Goal: Task Accomplishment & Management: Use online tool/utility

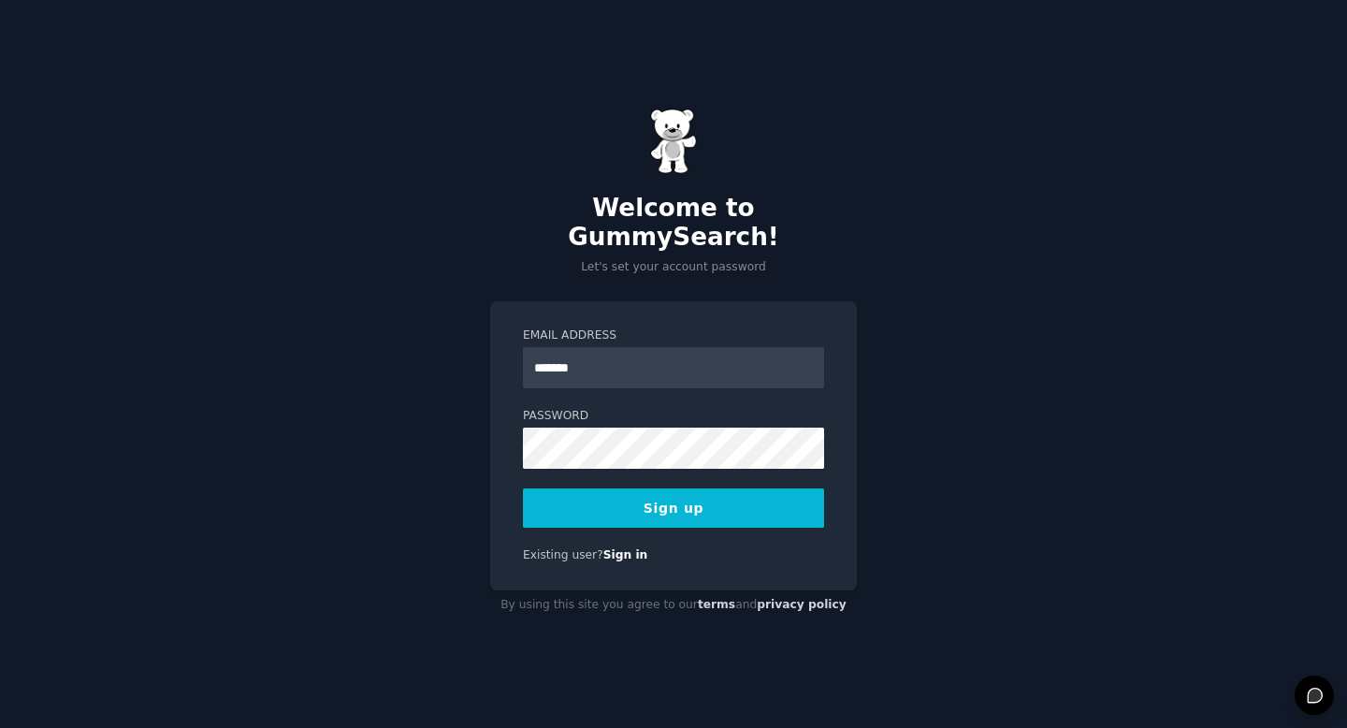
type input "**********"
click at [682, 490] on button "Sign up" at bounding box center [673, 507] width 301 height 39
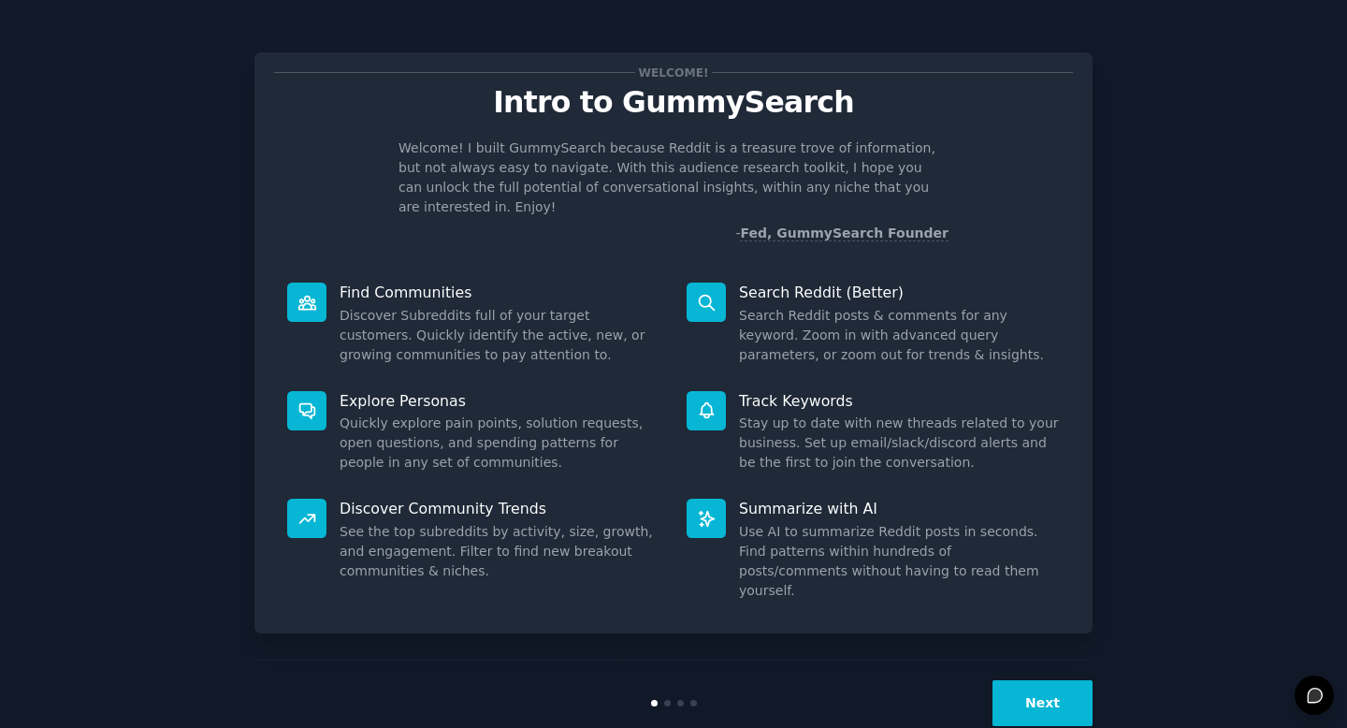
click at [1049, 680] on button "Next" at bounding box center [1043, 703] width 100 height 46
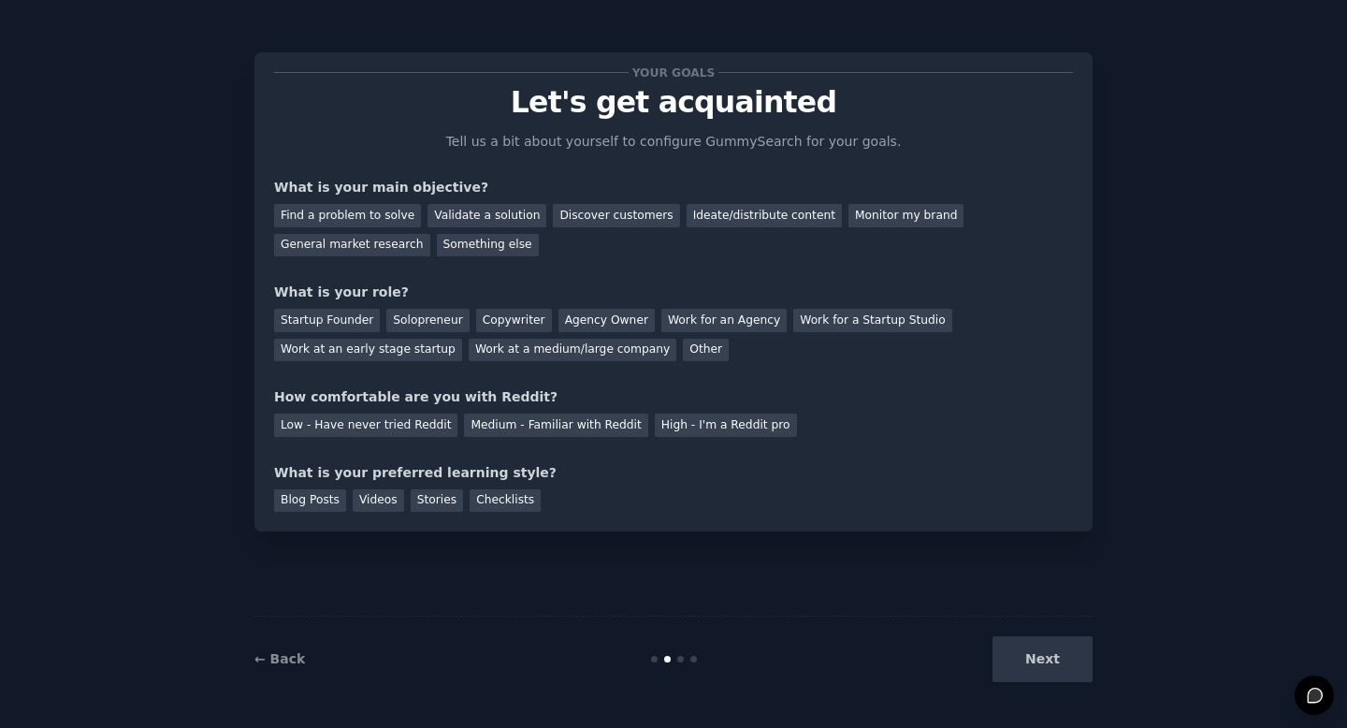
click at [1040, 650] on div "Next" at bounding box center [953, 659] width 280 height 46
click at [1044, 670] on div "Next" at bounding box center [953, 659] width 280 height 46
click at [369, 210] on div "Find a problem to solve" at bounding box center [347, 215] width 147 height 23
click at [357, 321] on div "Startup Founder" at bounding box center [327, 320] width 106 height 23
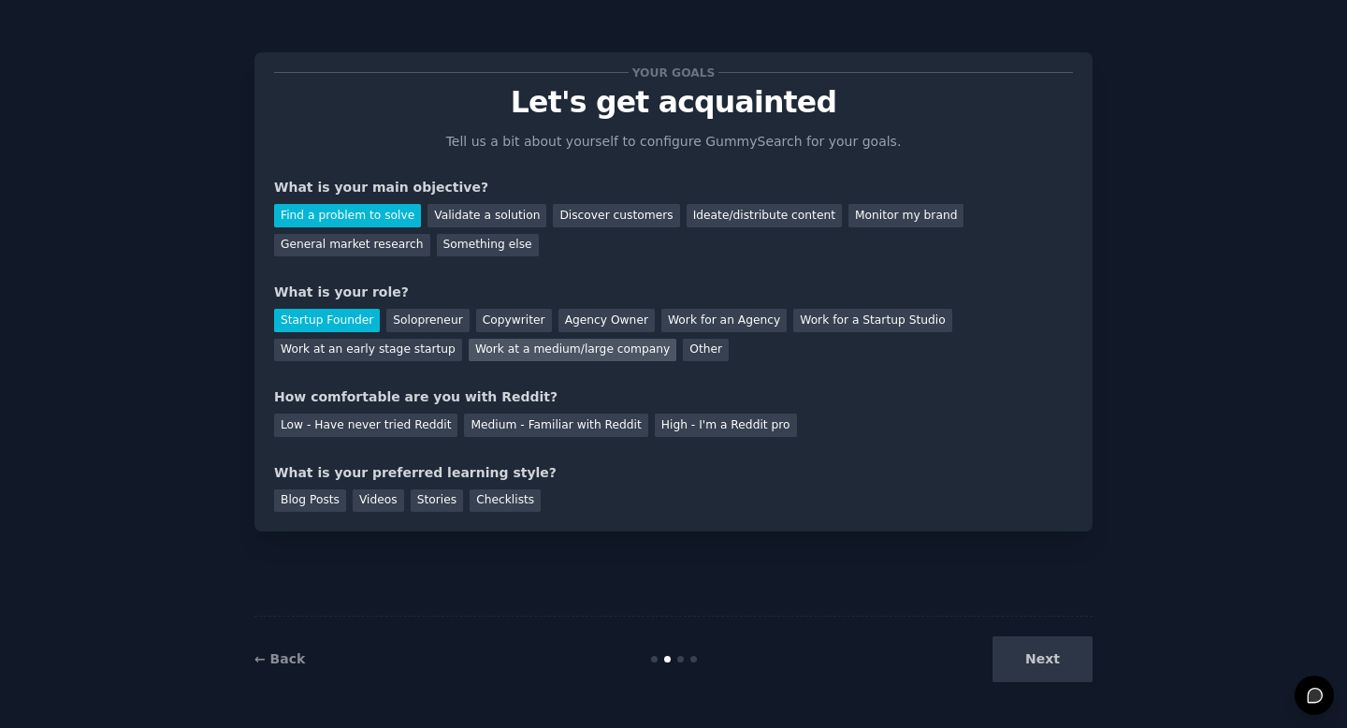
click at [552, 355] on div "Work at a medium/large company" at bounding box center [573, 350] width 208 height 23
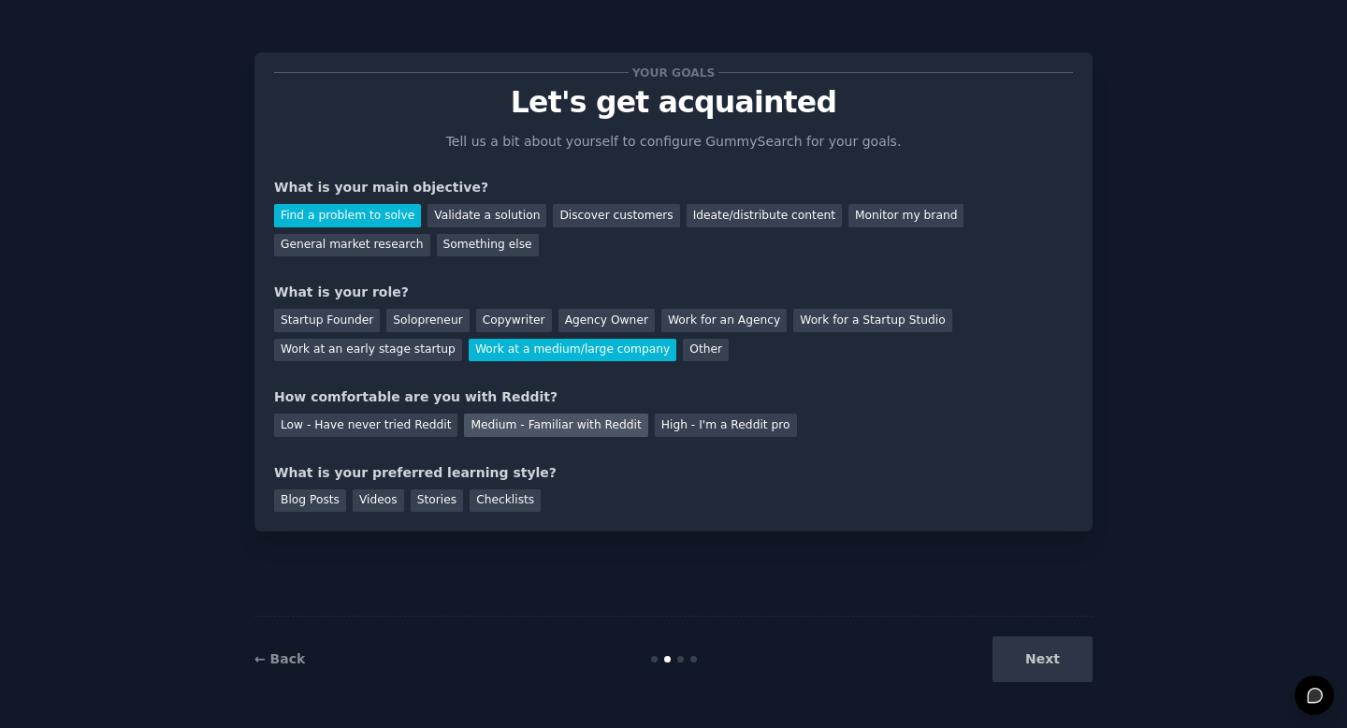
click at [502, 423] on div "Medium - Familiar with Reddit" at bounding box center [555, 425] width 183 height 23
click at [501, 505] on div "Checklists" at bounding box center [505, 500] width 71 height 23
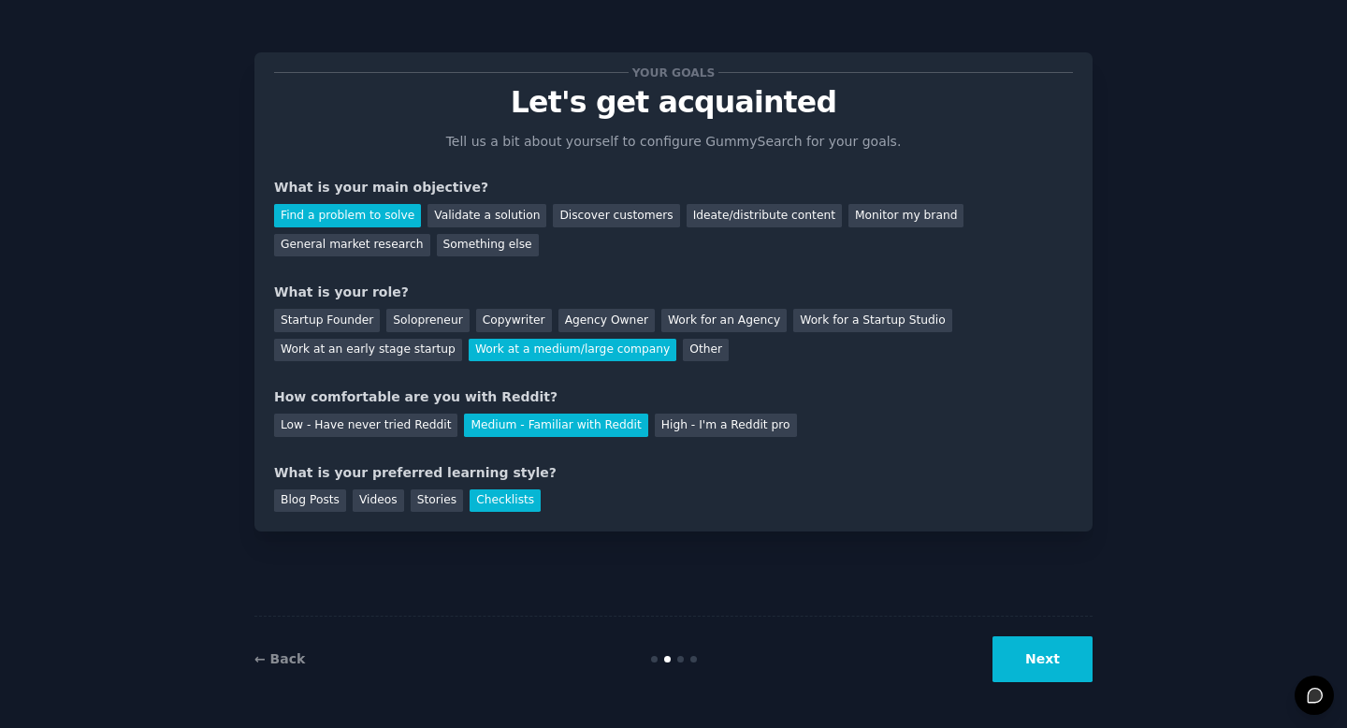
click at [1048, 666] on button "Next" at bounding box center [1043, 659] width 100 height 46
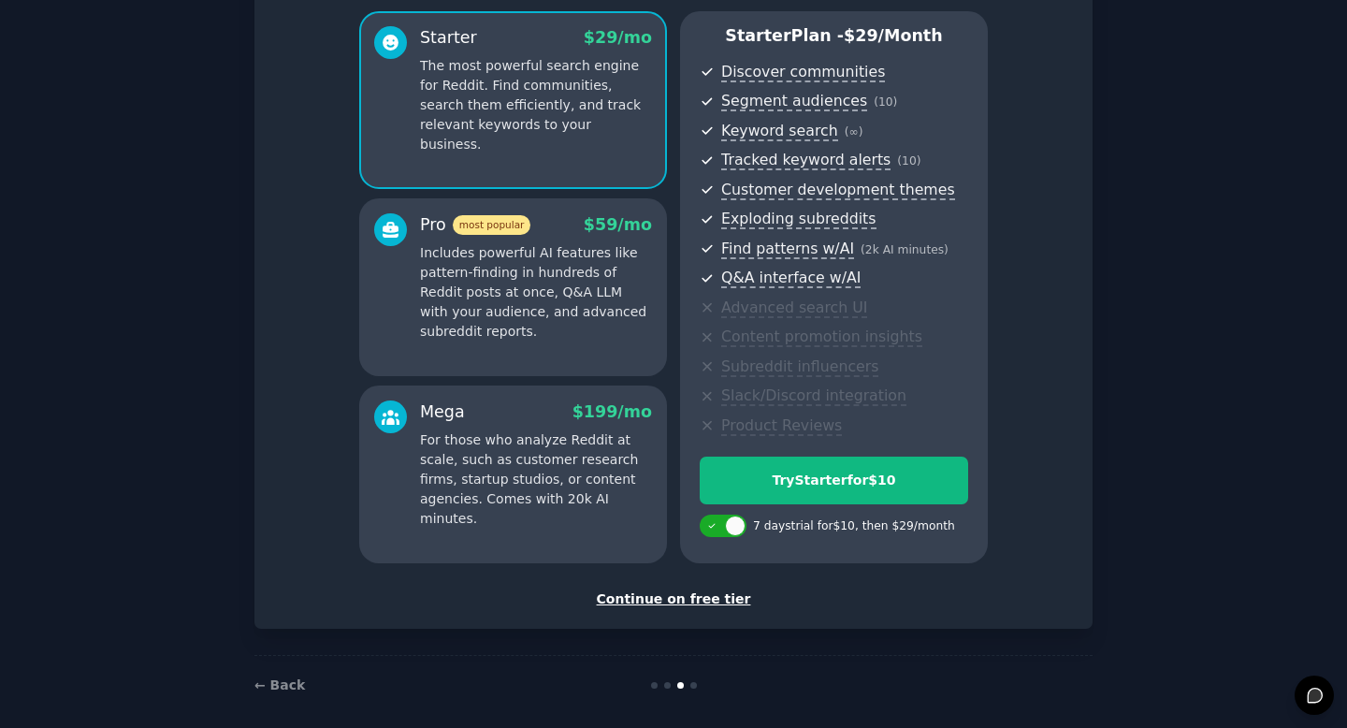
scroll to position [169, 0]
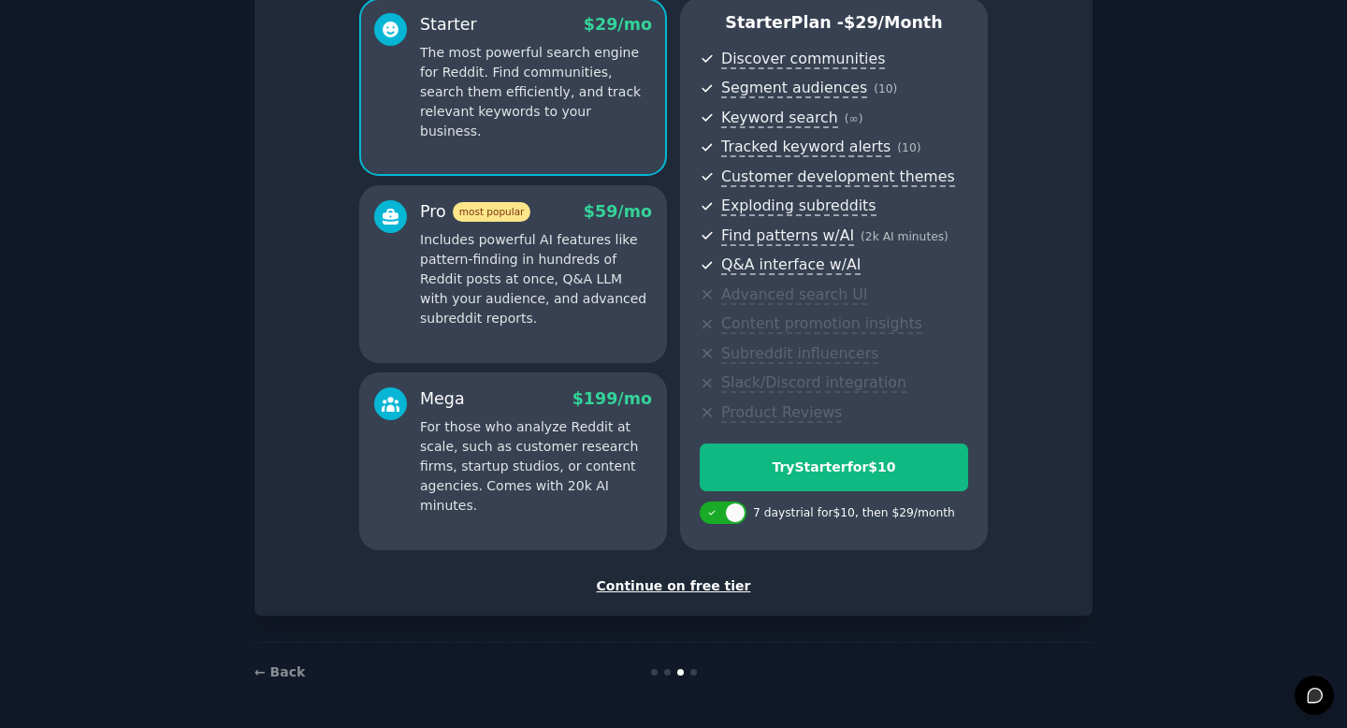
click at [661, 592] on div "Continue on free tier" at bounding box center [673, 586] width 799 height 20
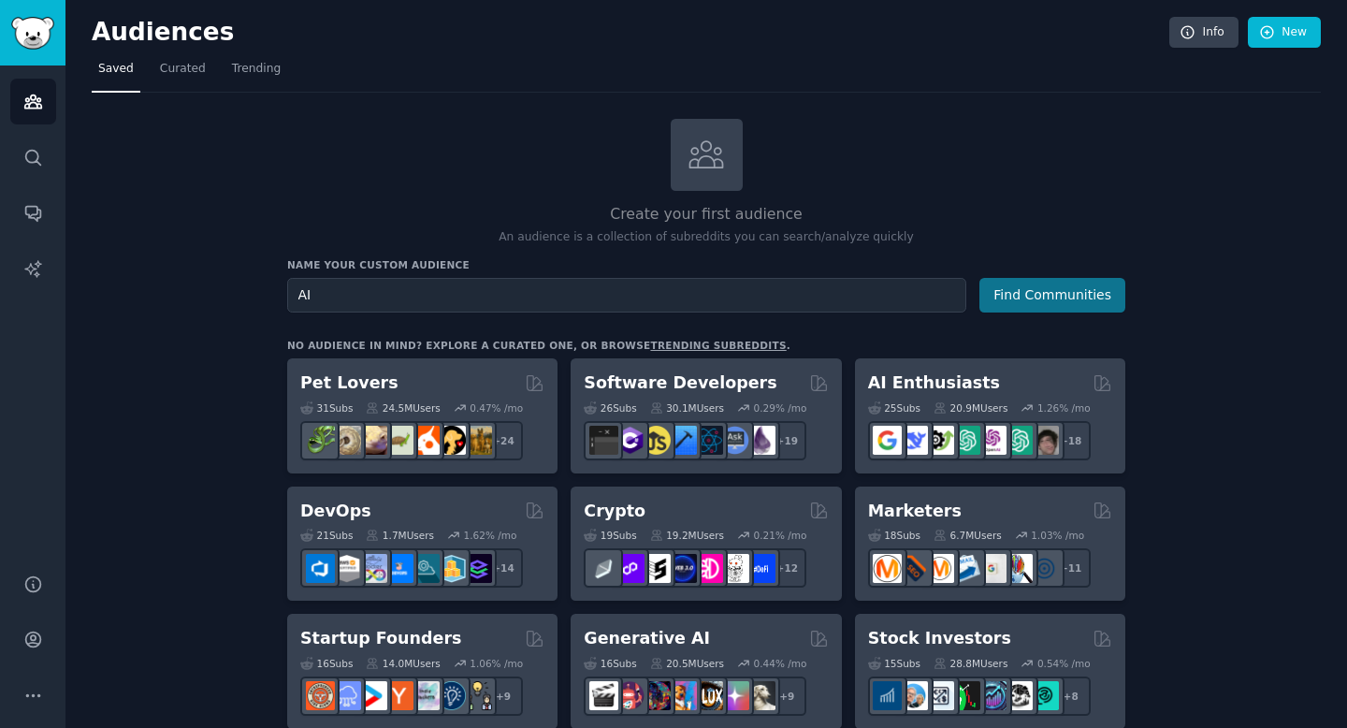
type input "AI"
click at [1010, 307] on button "Find Communities" at bounding box center [1053, 295] width 146 height 35
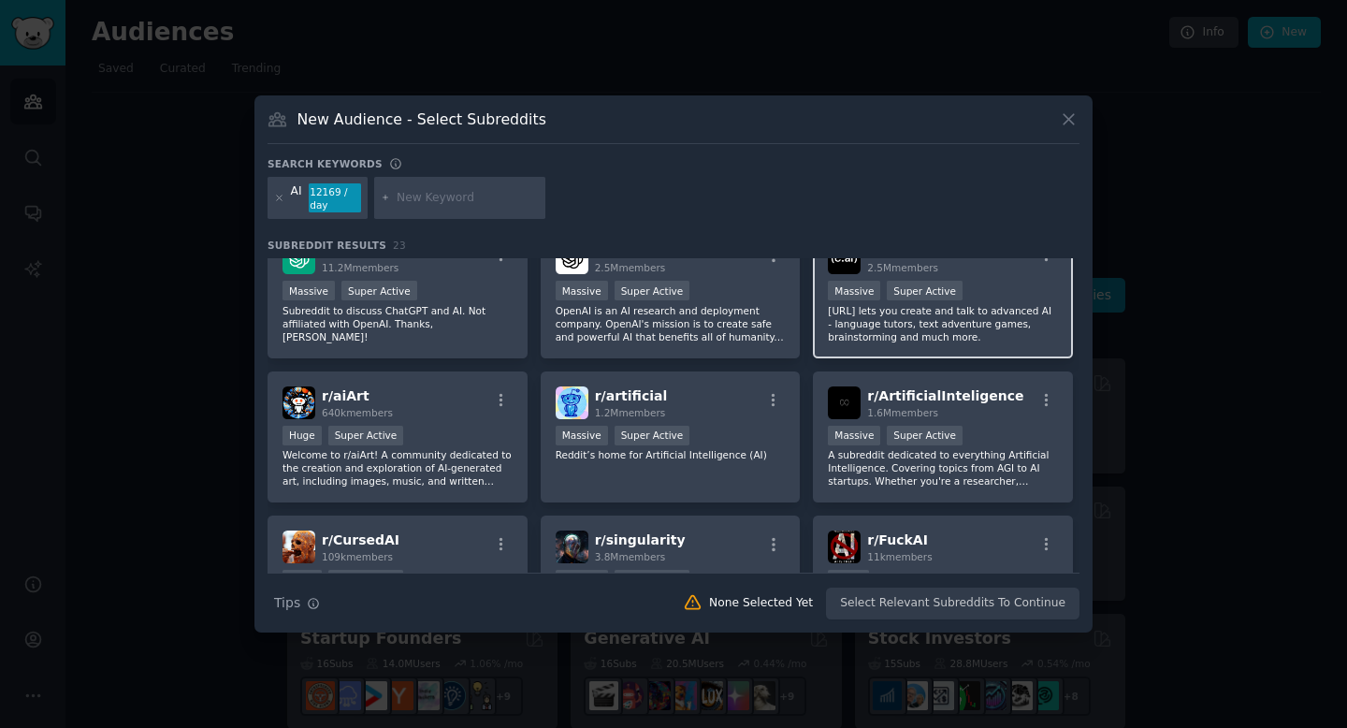
scroll to position [33, 0]
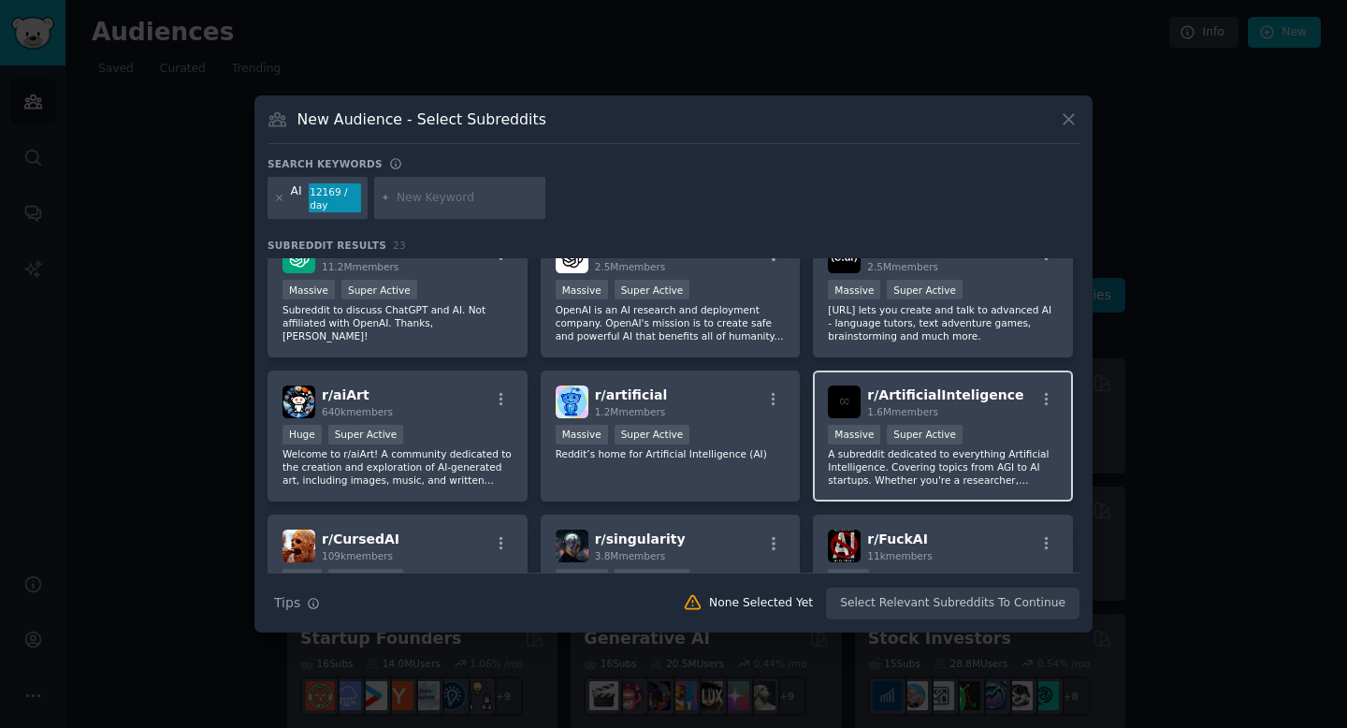
click at [1023, 424] on div "r/ ArtificialInteligence 1.6M members Massive Super Active A subreddit dedicate…" at bounding box center [943, 437] width 260 height 132
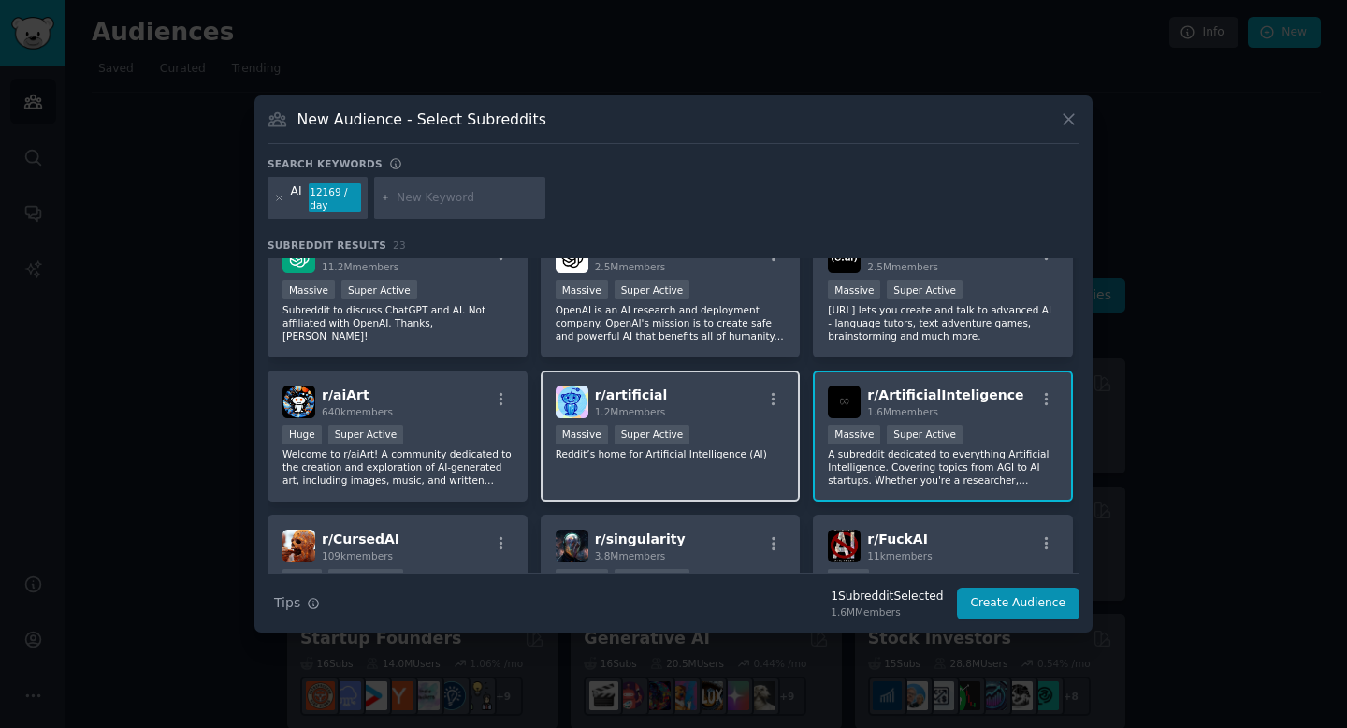
click at [734, 411] on div "r/ artificial 1.2M members" at bounding box center [671, 401] width 230 height 33
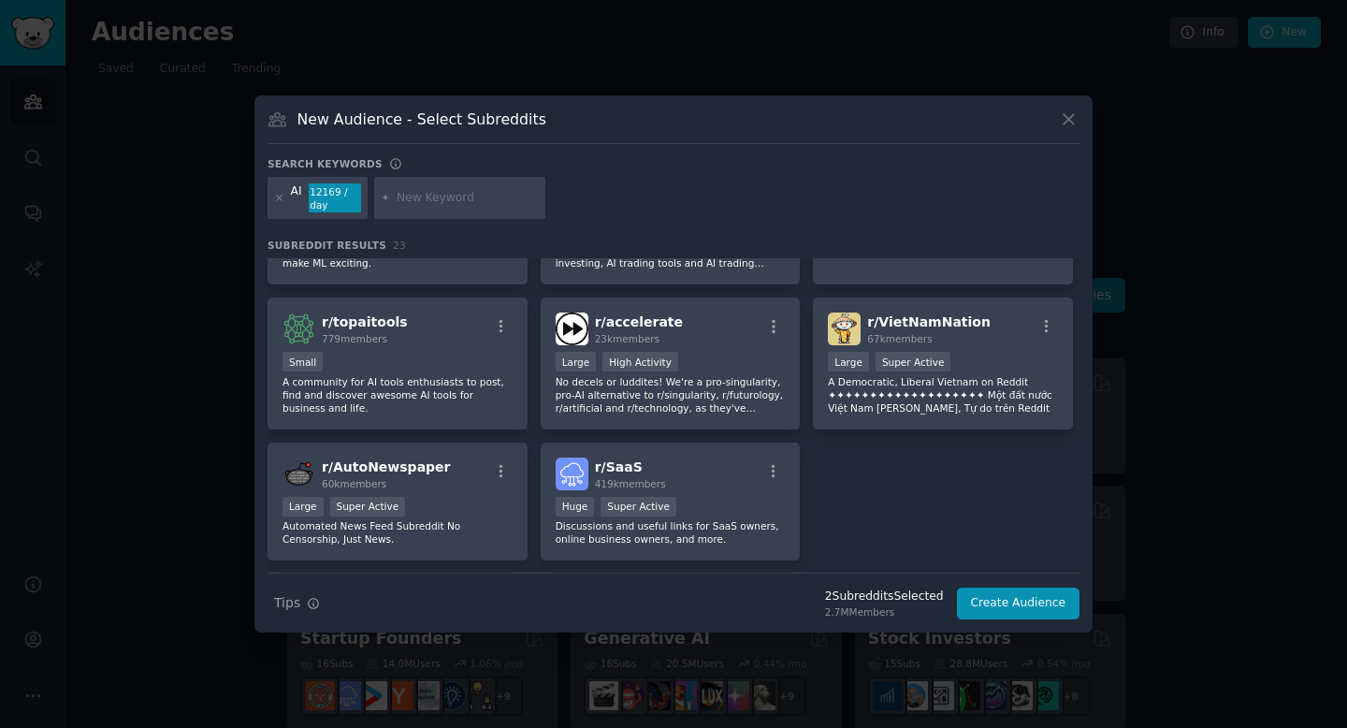
scroll to position [881, 0]
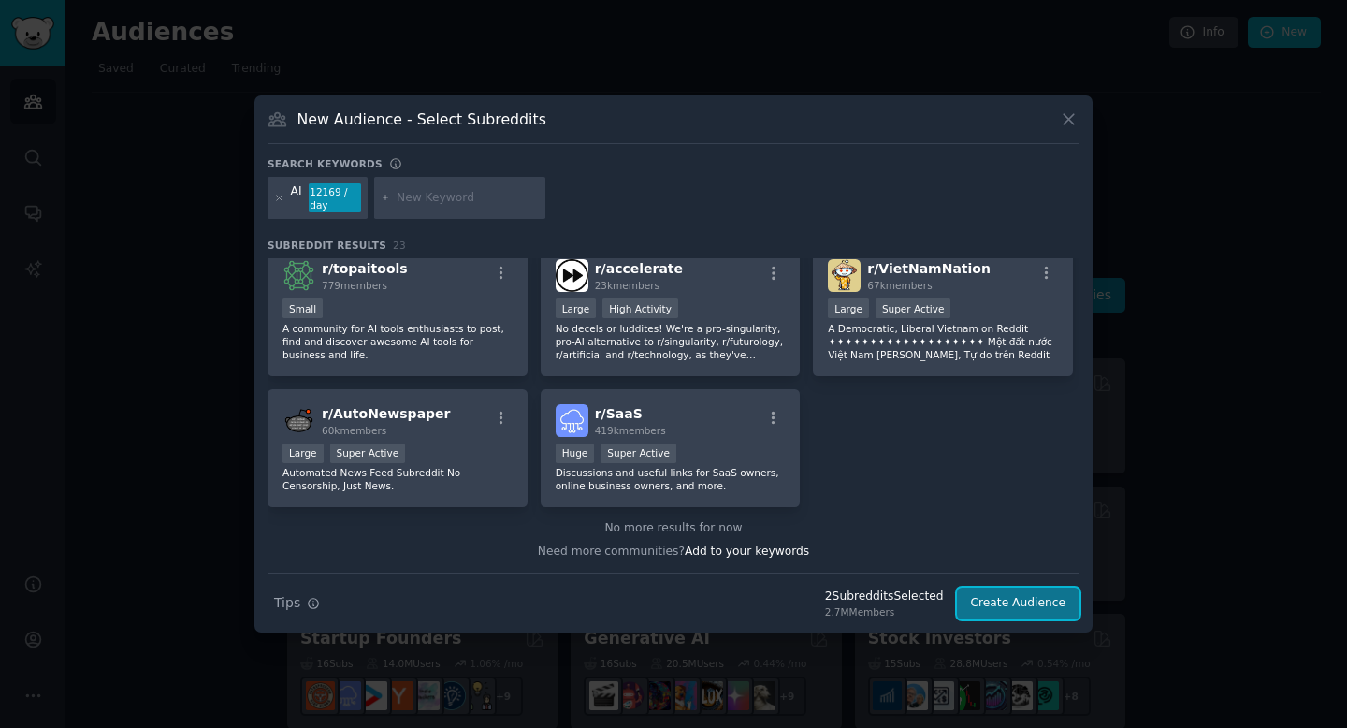
click at [1022, 604] on button "Create Audience" at bounding box center [1019, 604] width 124 height 32
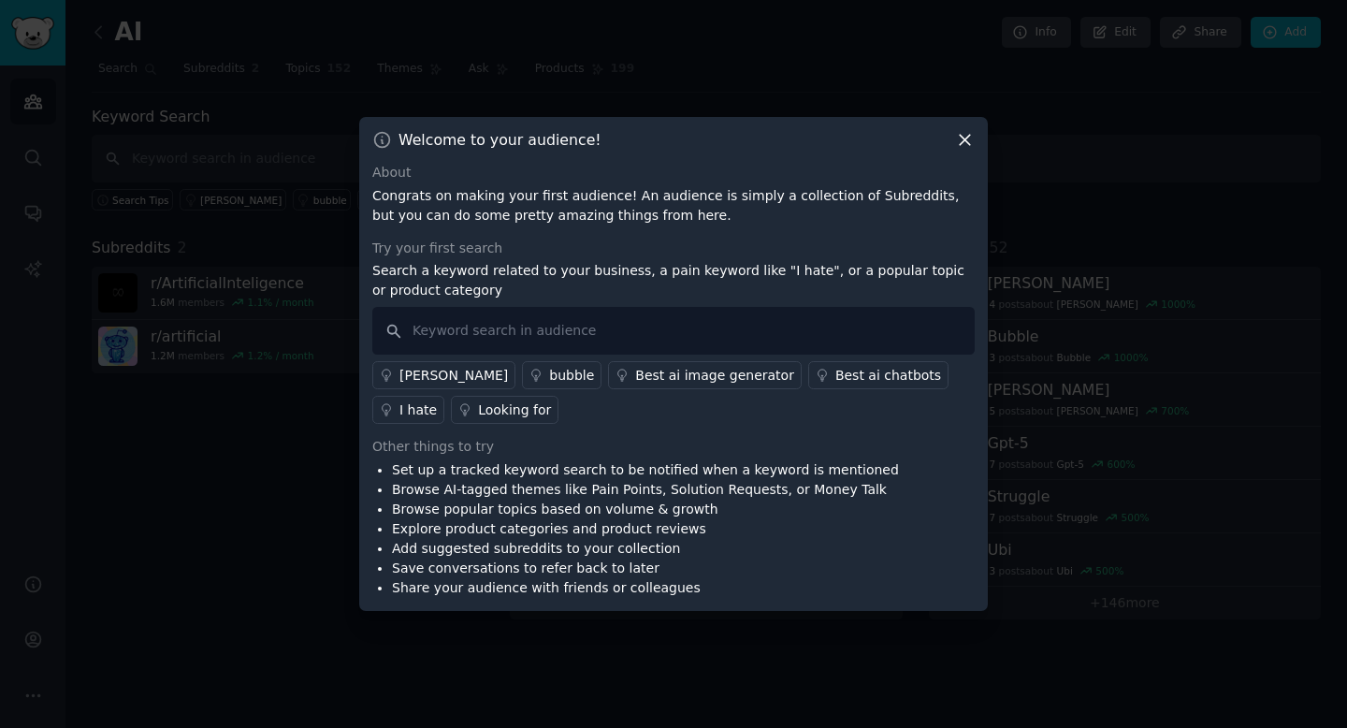
click at [963, 152] on div "Welcome to your audience! About Congrats on making your first audience! An audi…" at bounding box center [673, 364] width 629 height 494
click at [963, 146] on icon at bounding box center [965, 140] width 20 height 20
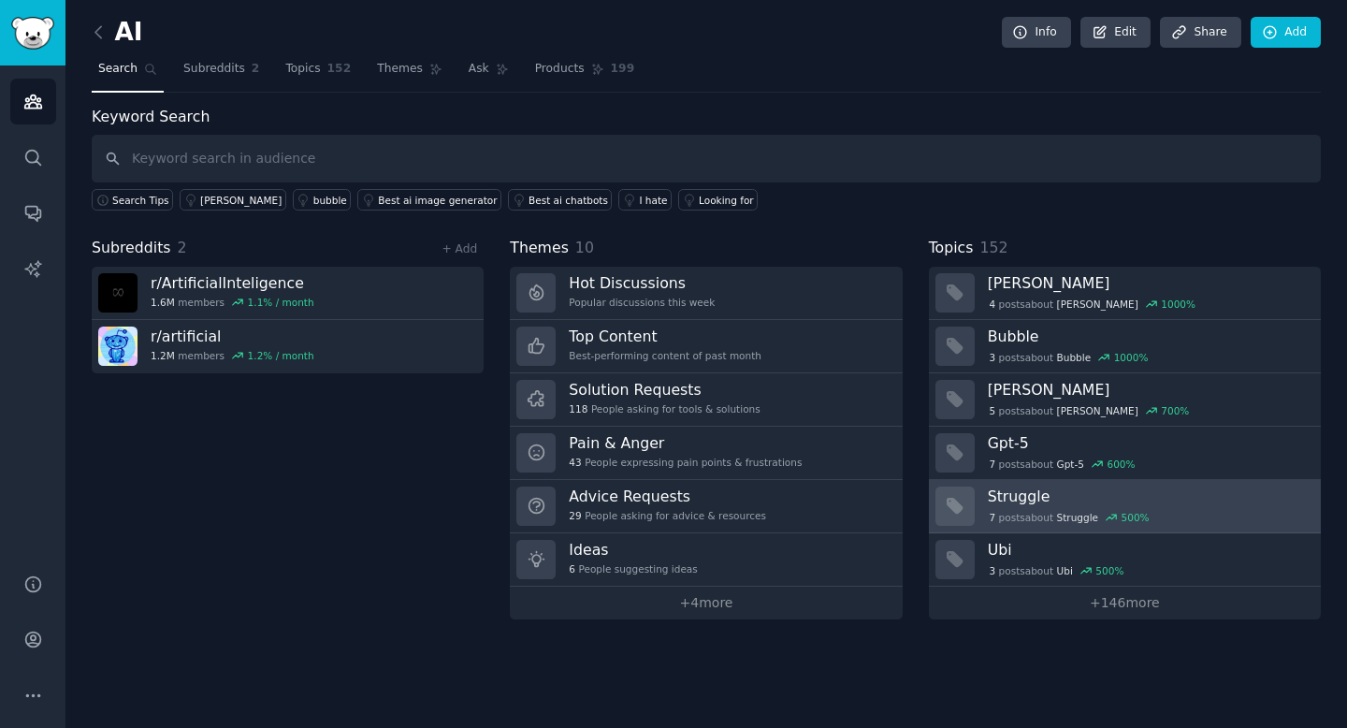
click at [1145, 490] on h3 "Struggle" at bounding box center [1148, 497] width 320 height 20
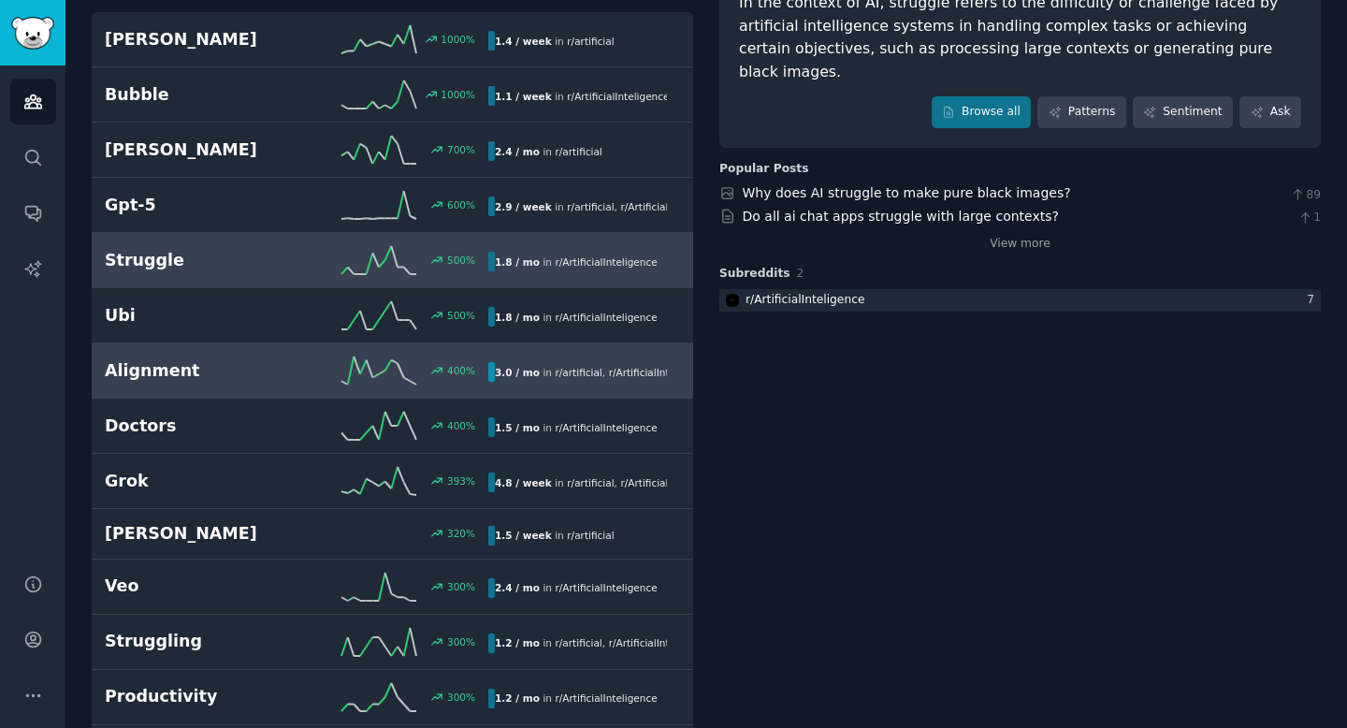
scroll to position [188, 0]
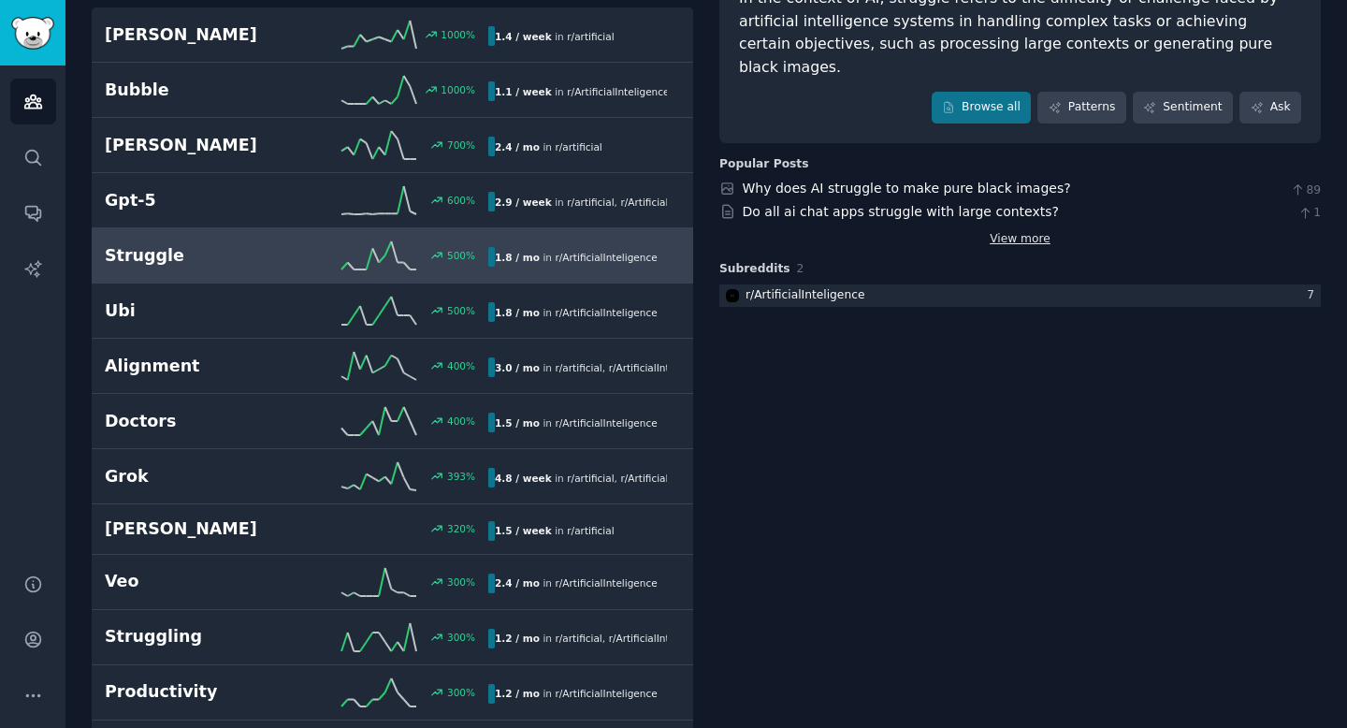
click at [1020, 231] on link "View more" at bounding box center [1020, 239] width 61 height 17
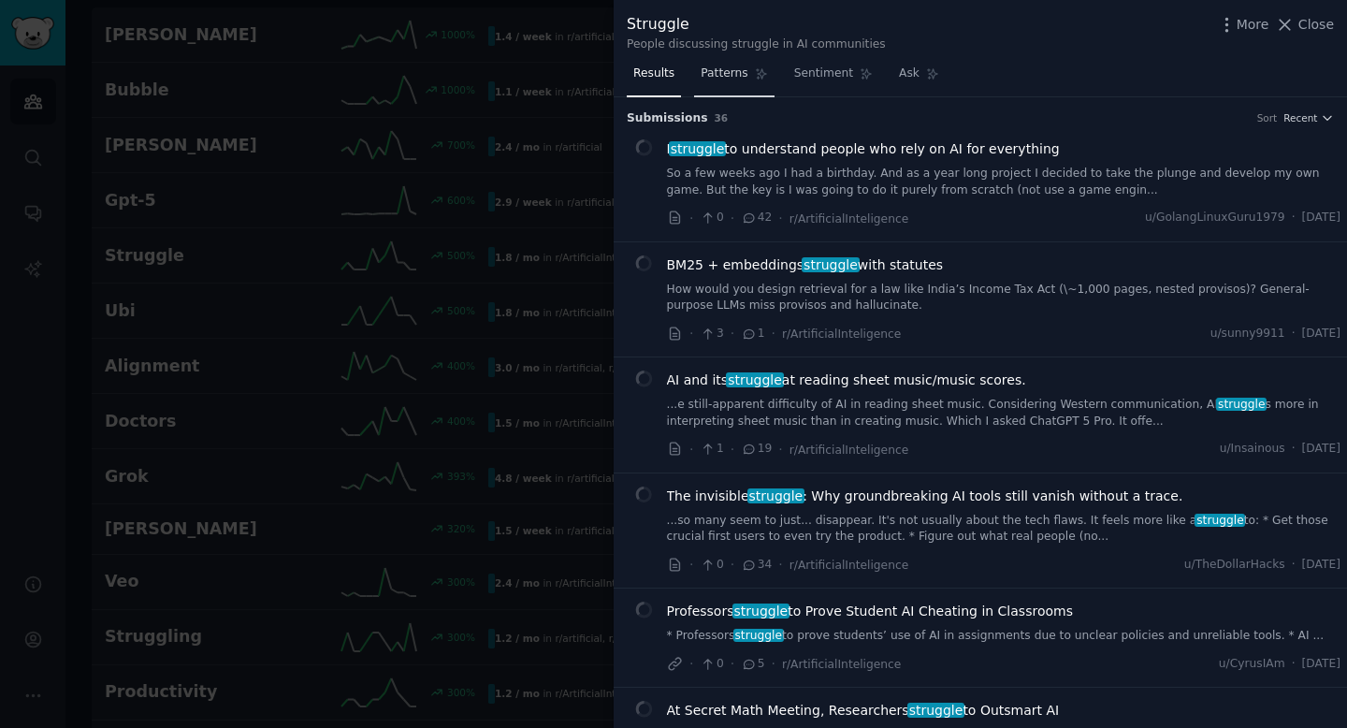
click at [723, 80] on span "Patterns" at bounding box center [724, 73] width 47 height 17
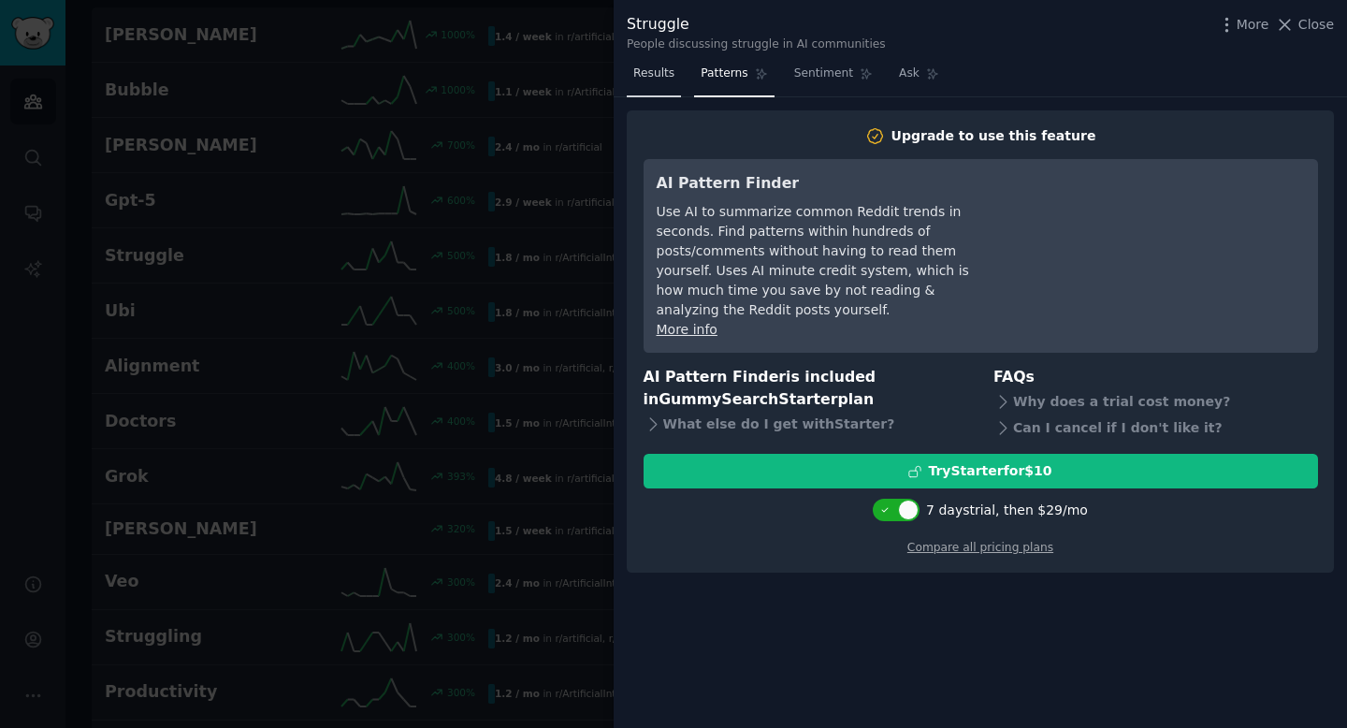
click at [664, 80] on span "Results" at bounding box center [653, 73] width 41 height 17
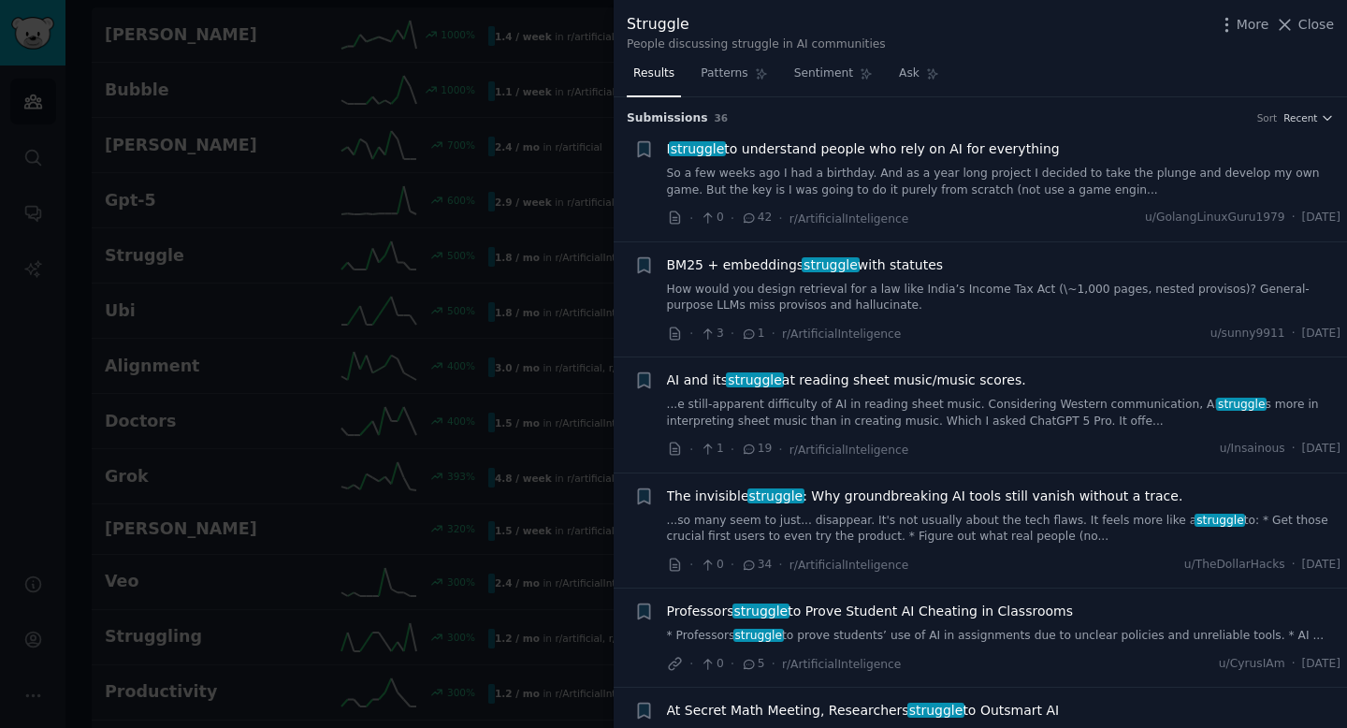
click at [1323, 115] on icon "button" at bounding box center [1327, 117] width 13 height 13
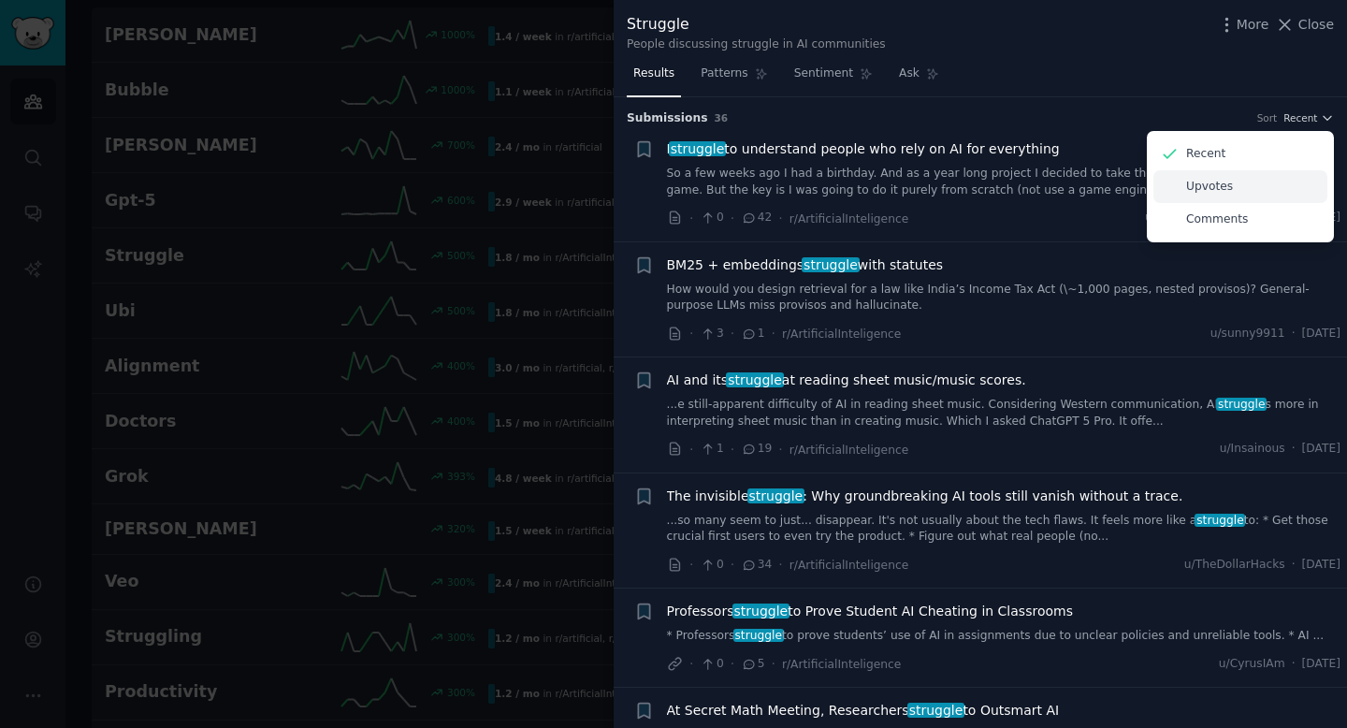
click at [1227, 184] on div "Upvotes" at bounding box center [1241, 186] width 174 height 33
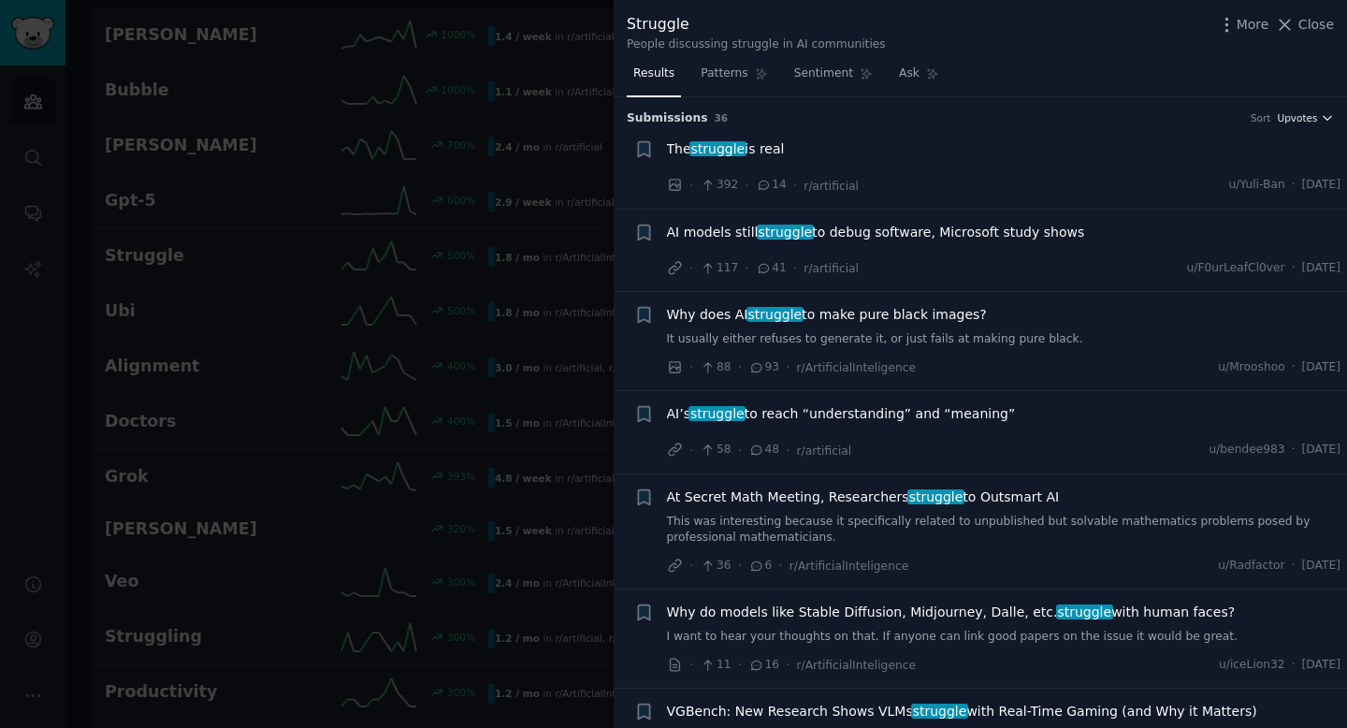
click at [1297, 119] on span "Upvotes" at bounding box center [1297, 117] width 40 height 13
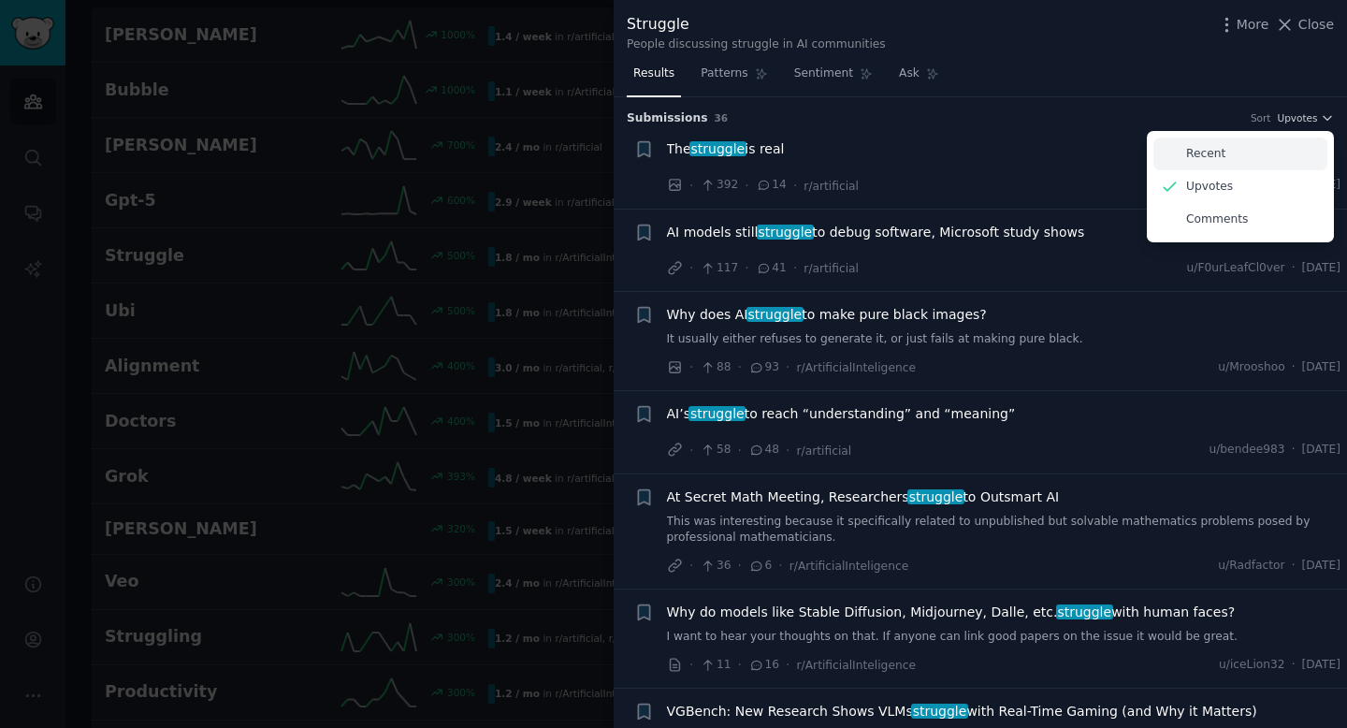
click at [1203, 160] on p "Recent" at bounding box center [1205, 154] width 39 height 17
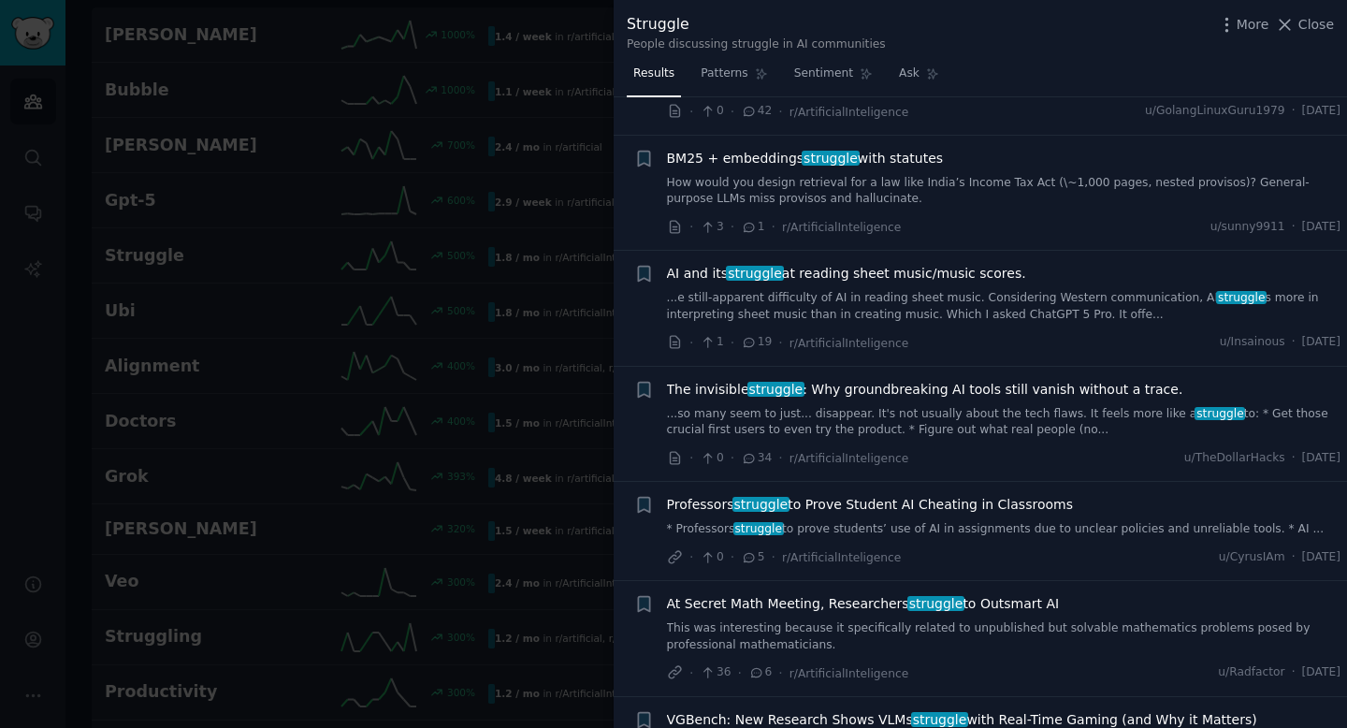
scroll to position [126, 0]
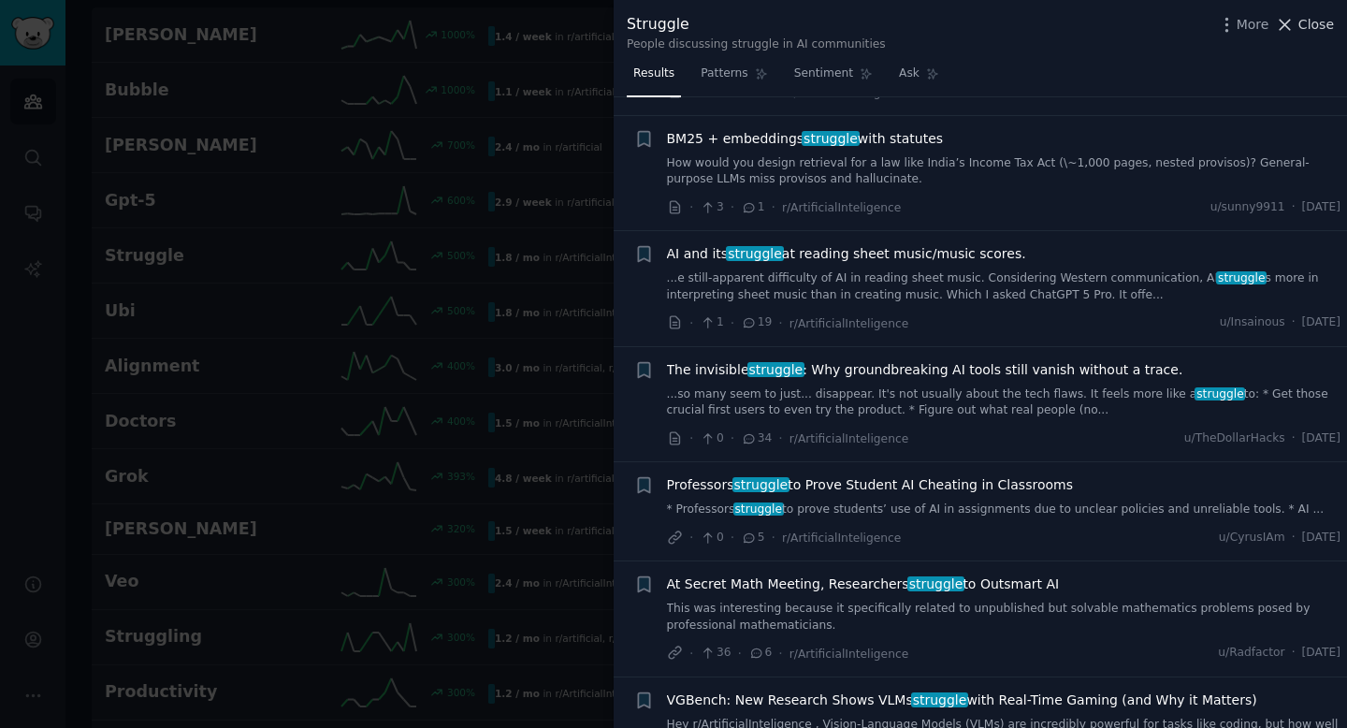
click at [1289, 21] on icon at bounding box center [1286, 25] width 10 height 10
